Goal: Find specific page/section: Find specific page/section

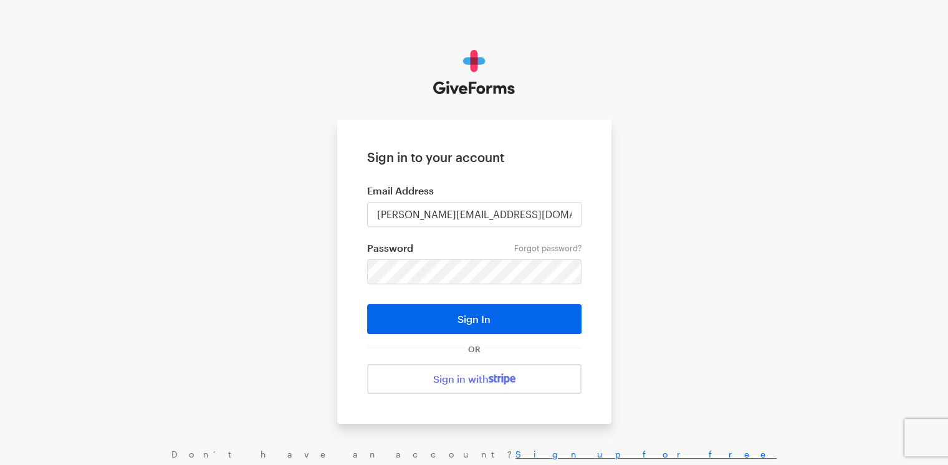
type input "daniel@giveforms.com"
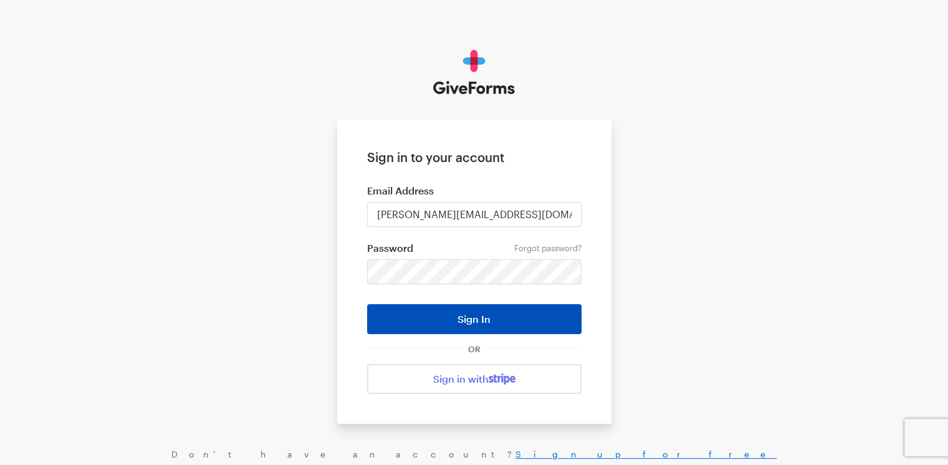
click at [479, 312] on button "Sign In" at bounding box center [474, 319] width 214 height 30
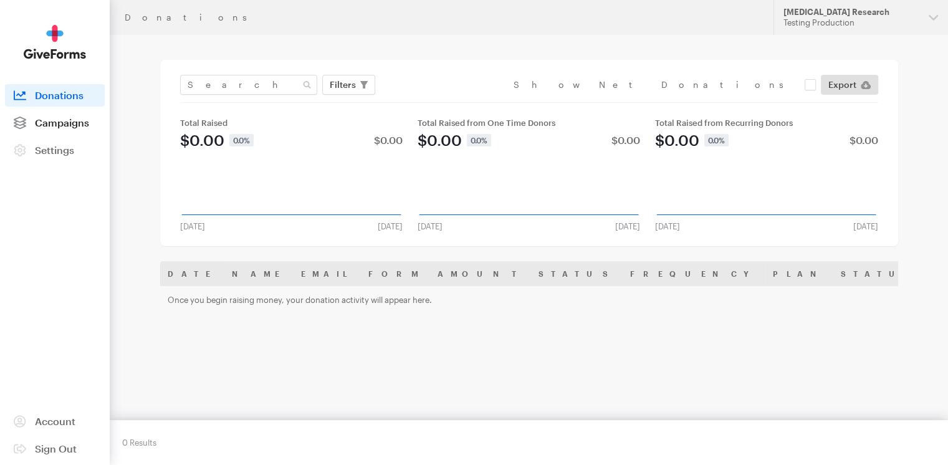
click at [65, 125] on span "Campaigns" at bounding box center [62, 123] width 54 height 12
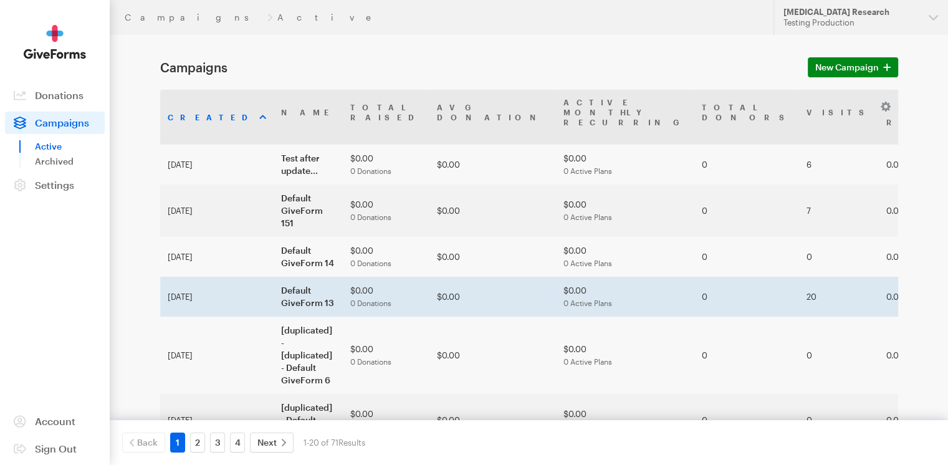
click at [274, 281] on td "Default GiveForm 13" at bounding box center [308, 297] width 69 height 40
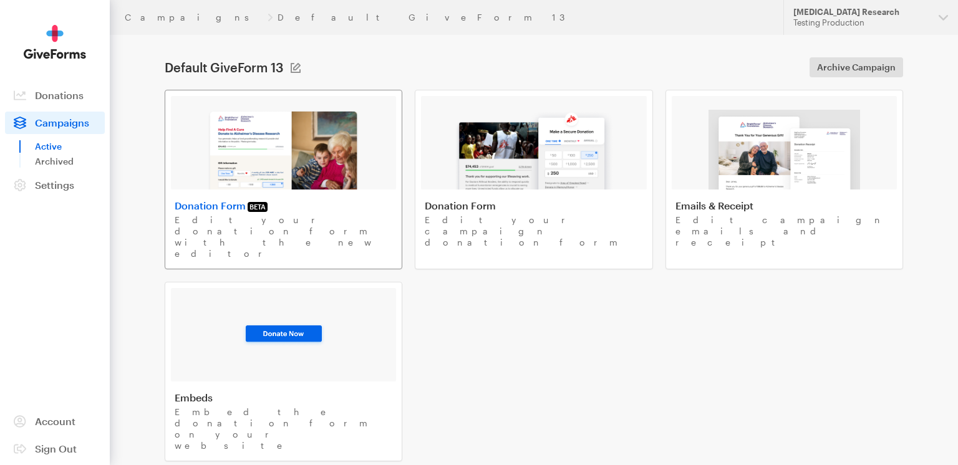
click at [271, 180] on img at bounding box center [283, 150] width 153 height 80
